Goal: Transaction & Acquisition: Obtain resource

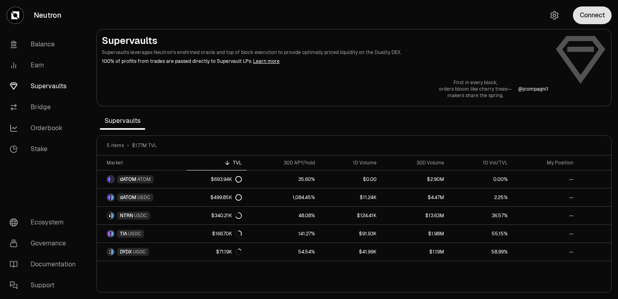
click at [592, 14] on button "Connect" at bounding box center [592, 15] width 39 height 18
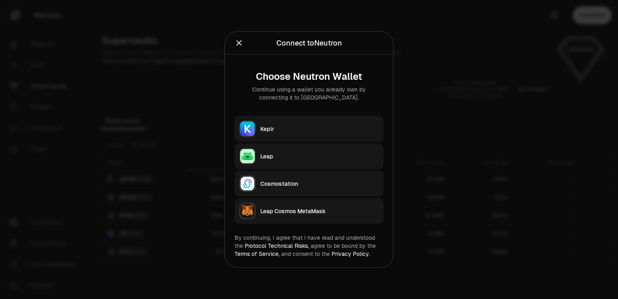
click at [291, 124] on button "Keplr" at bounding box center [309, 129] width 149 height 26
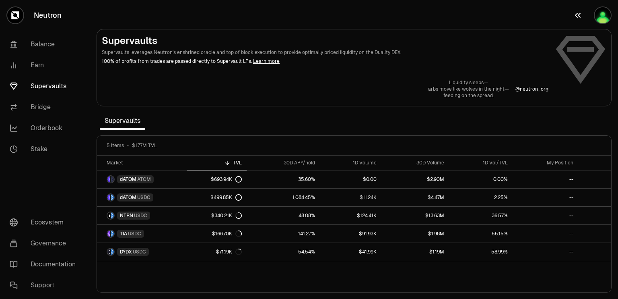
click at [576, 14] on icon "button" at bounding box center [578, 15] width 10 height 10
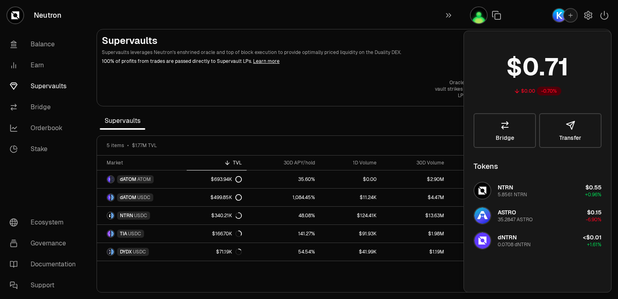
click at [382, 25] on section "Supervaults Supervaults leverages Neutron's enshrined oracle and top of block e…" at bounding box center [354, 149] width 528 height 299
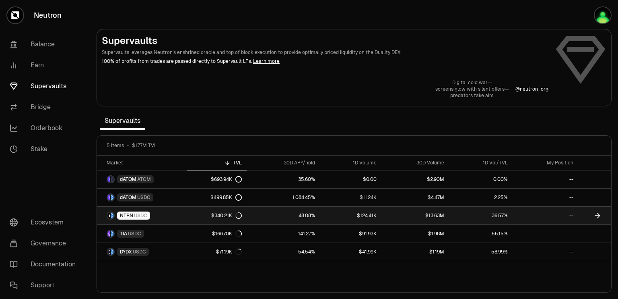
click at [598, 213] on icon at bounding box center [599, 215] width 2 height 5
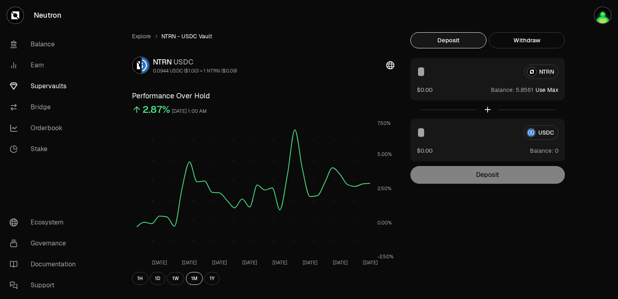
click at [545, 90] on button "Use Max" at bounding box center [547, 90] width 23 height 8
type input "********"
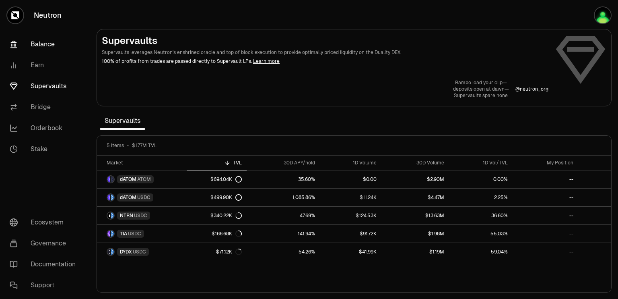
click at [38, 43] on link "Balance" at bounding box center [45, 44] width 84 height 21
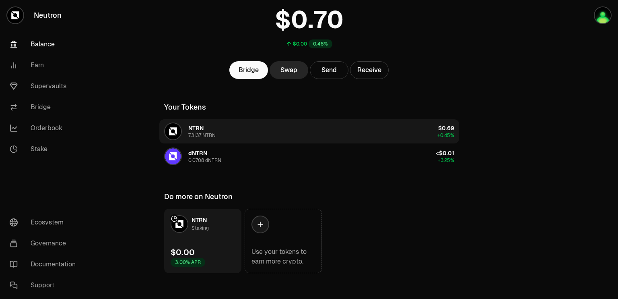
scroll to position [64, 0]
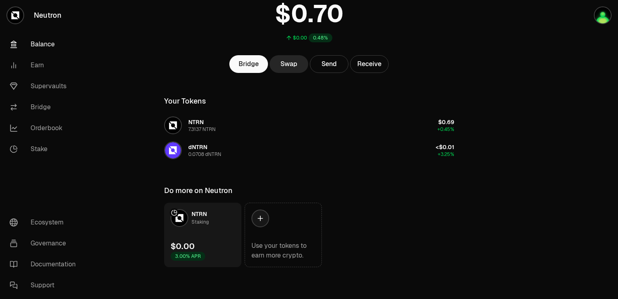
click at [202, 229] on link "NTRN Staking $0.00 3.00% APR" at bounding box center [202, 234] width 77 height 64
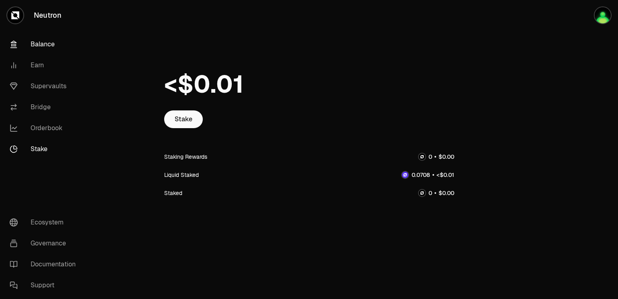
click at [42, 43] on link "Balance" at bounding box center [45, 44] width 84 height 21
